Goal: Navigation & Orientation: Find specific page/section

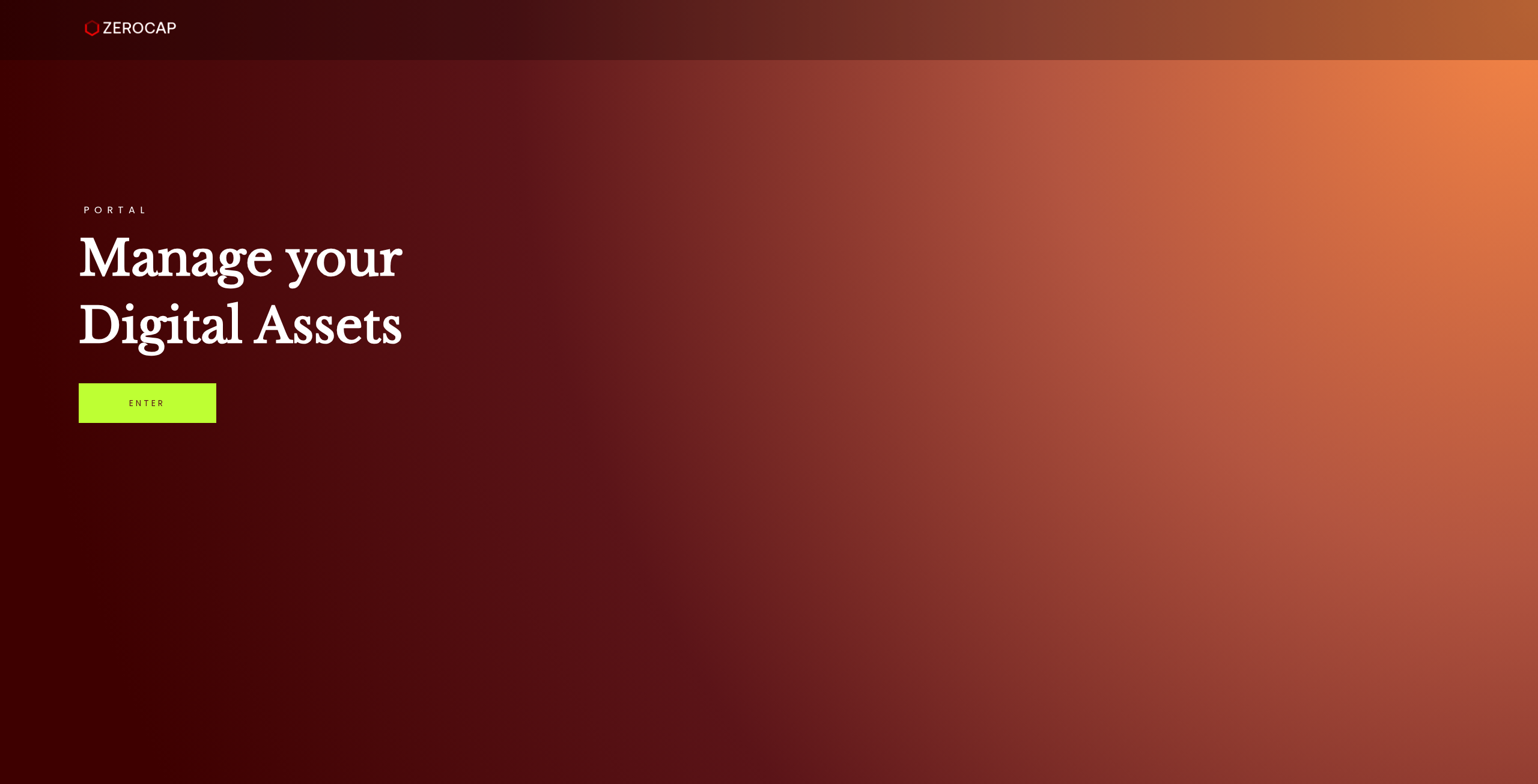
click at [168, 407] on link "Enter" at bounding box center [147, 403] width 137 height 40
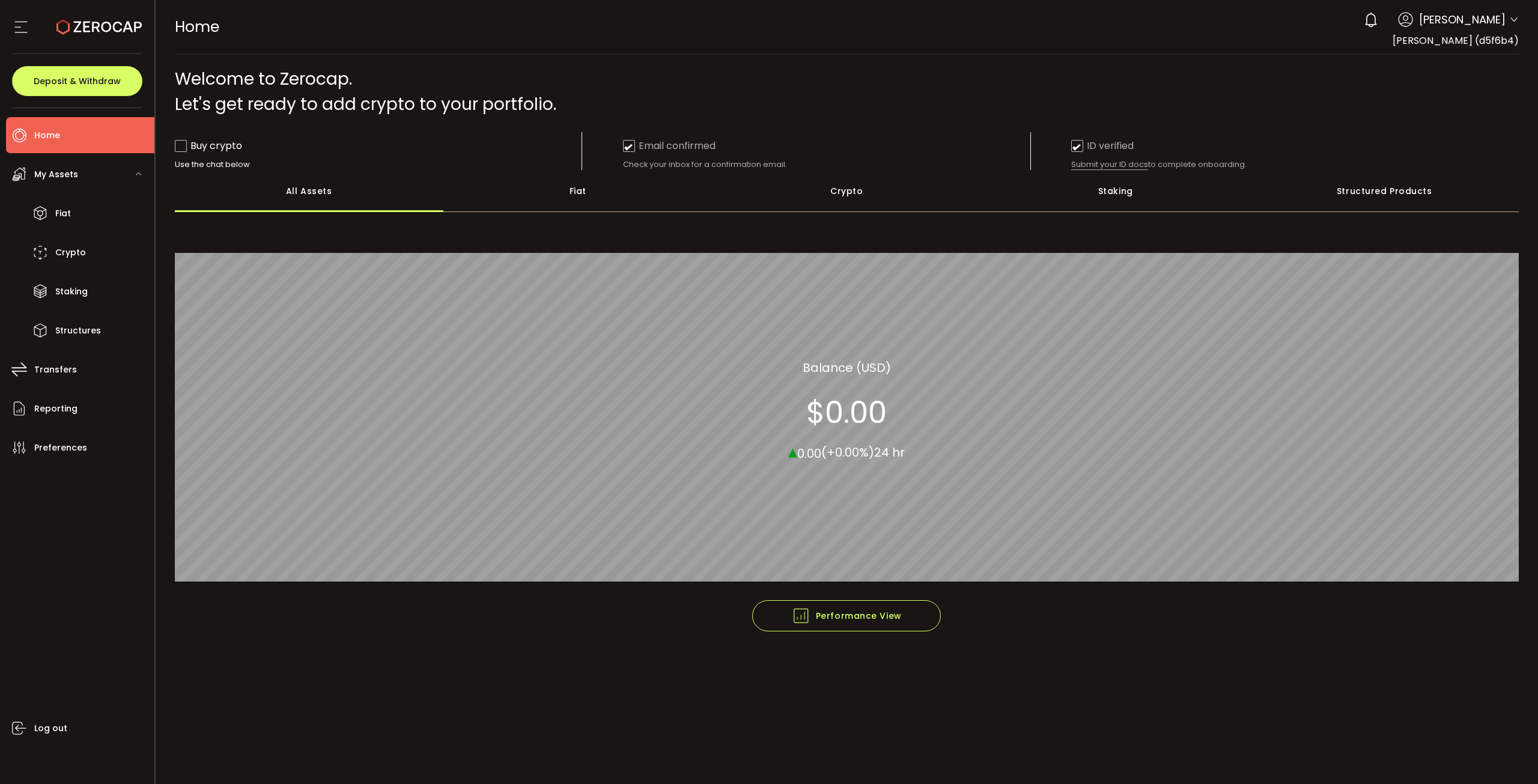
click at [1509, 21] on icon at bounding box center [1514, 20] width 10 height 10
click at [1128, 194] on div "Staking" at bounding box center [1116, 191] width 269 height 43
click at [839, 198] on div "Crypto" at bounding box center [847, 191] width 269 height 43
click at [567, 198] on div "Fiat" at bounding box center [578, 191] width 269 height 43
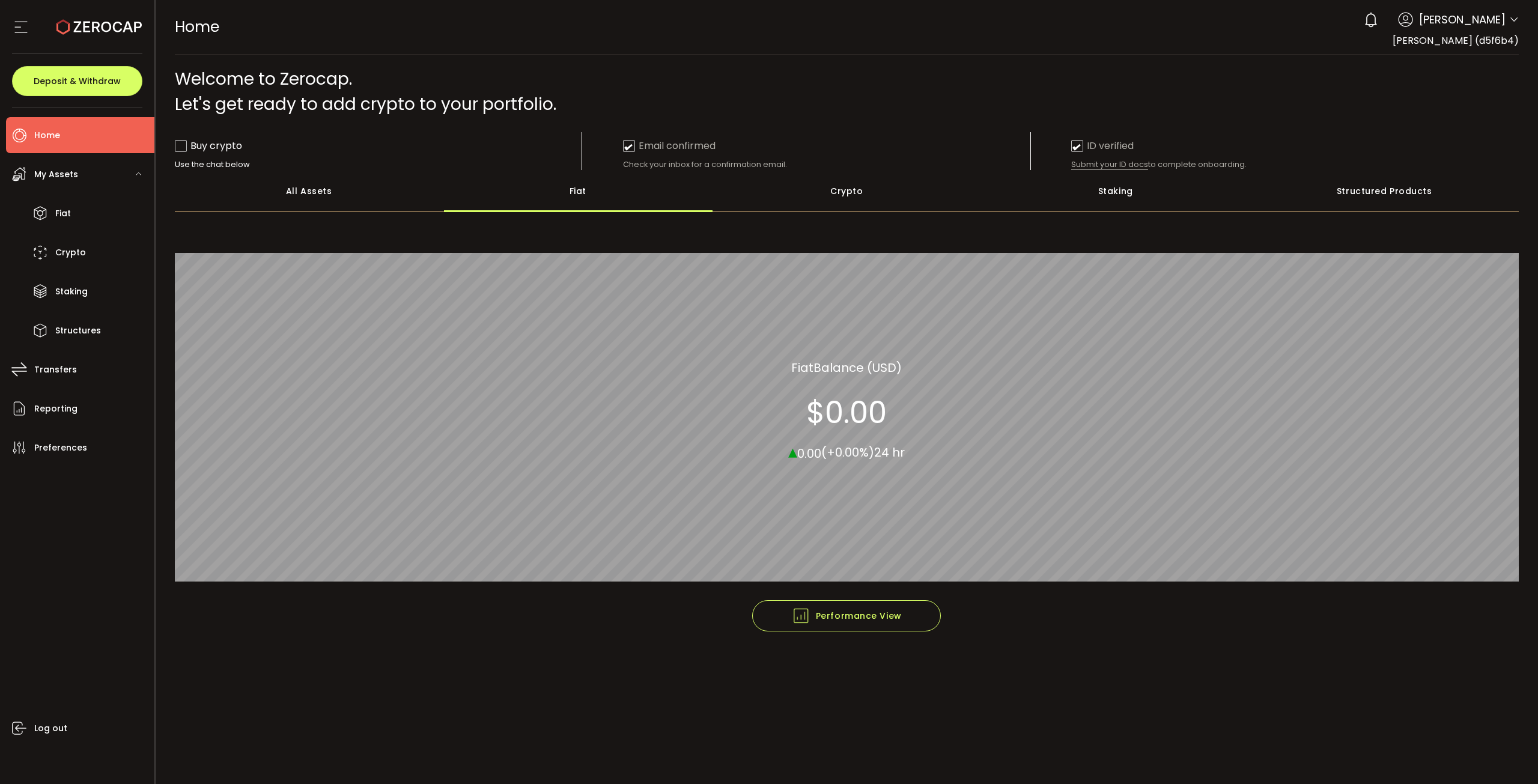
click at [377, 195] on div "All Assets" at bounding box center [310, 191] width 269 height 43
click at [1102, 225] on div "All_Assets Balance (USD) $0.00 ▴ 0.00 (+0.00%) 24 hr" at bounding box center [848, 410] width 1345 height 380
click at [1121, 207] on div "Staking" at bounding box center [1116, 191] width 269 height 43
